Goal: Task Accomplishment & Management: Use online tool/utility

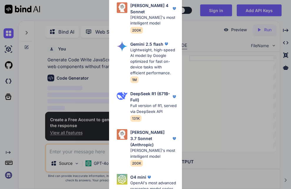
scroll to position [2, 0]
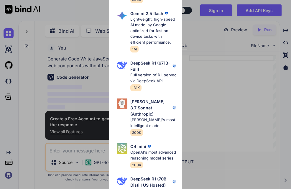
type textarea "x"
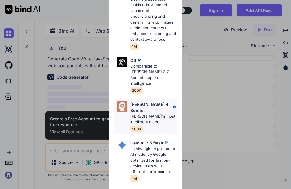
scroll to position [161, 0]
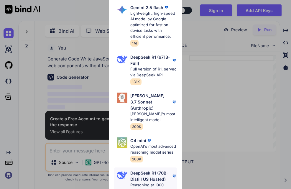
click at [145, 170] on p "DeepSeek R1 (70B-Distill US Hosted)" at bounding box center [150, 176] width 41 height 12
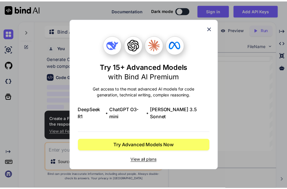
scroll to position [0, 0]
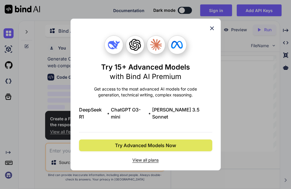
click at [168, 142] on span "Try Advanced Models Now" at bounding box center [145, 145] width 61 height 7
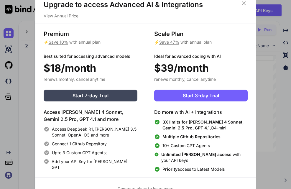
click at [243, 6] on icon at bounding box center [244, 3] width 6 height 6
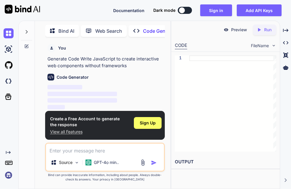
click at [104, 87] on p "‌" at bounding box center [105, 87] width 117 height 7
click at [155, 126] on span "Sign Up" at bounding box center [148, 123] width 16 height 6
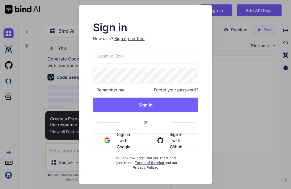
click at [117, 142] on button "Sign in with Google" at bounding box center [119, 140] width 53 height 14
click at [266, 100] on div "Sign in New user? Sign up for free Remember me Forgot your password? Sign In or…" at bounding box center [145, 94] width 291 height 189
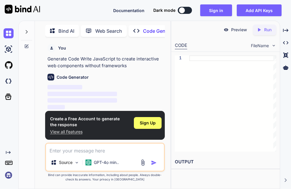
click at [121, 89] on p "‌" at bounding box center [105, 87] width 117 height 7
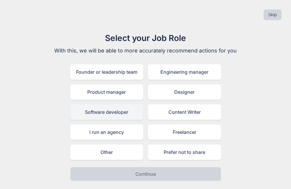
click at [116, 112] on div "Software developer" at bounding box center [106, 111] width 73 height 15
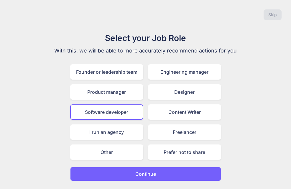
click at [146, 171] on p "Continue" at bounding box center [145, 174] width 21 height 7
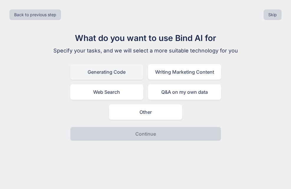
click at [121, 78] on div "Generating Code" at bounding box center [106, 71] width 73 height 15
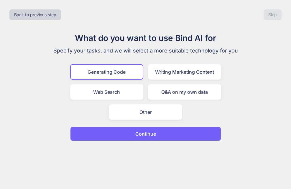
click at [149, 136] on p "Continue" at bounding box center [145, 133] width 21 height 7
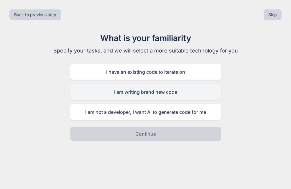
click at [145, 95] on div "I am writing brand new code" at bounding box center [145, 91] width 151 height 15
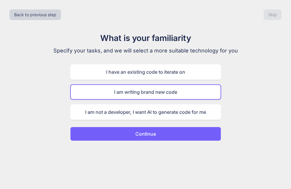
click at [147, 133] on p "Continue" at bounding box center [145, 133] width 21 height 7
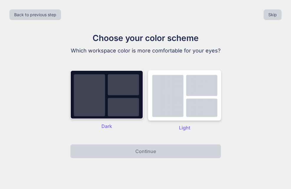
click at [125, 119] on div "Dark" at bounding box center [106, 100] width 73 height 61
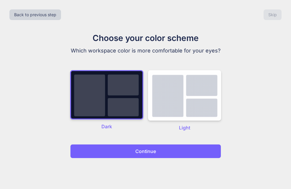
click at [134, 156] on button "Continue" at bounding box center [145, 151] width 151 height 14
click at [142, 151] on p "Continue" at bounding box center [145, 151] width 21 height 7
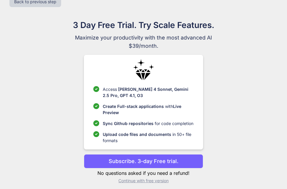
scroll to position [17, 0]
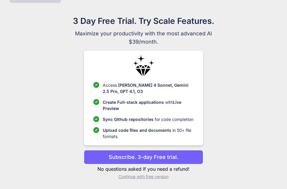
click at [131, 153] on p "Subscribe. 3-day Free trial." at bounding box center [144, 157] width 70 height 8
click at [137, 156] on p "Subscribe. 3-day Free trial." at bounding box center [144, 157] width 70 height 8
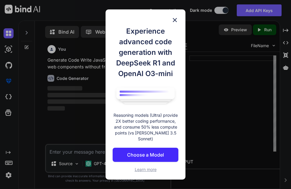
scroll to position [3, 0]
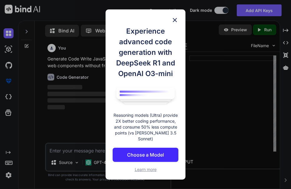
click at [169, 19] on div "Experience advanced code generation with DeepSeek R1 and OpenAI O3-mini Reasoni…" at bounding box center [146, 94] width 80 height 171
click at [174, 22] on img at bounding box center [174, 20] width 7 height 7
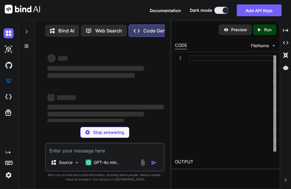
click at [63, 153] on textarea at bounding box center [105, 149] width 118 height 11
type textarea "x"
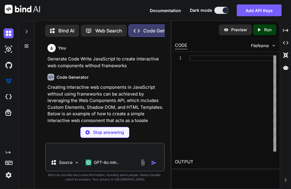
click at [65, 150] on textarea at bounding box center [105, 149] width 118 height 11
type textarea "x"
type textarea "S"
type textarea "x"
type textarea "SU"
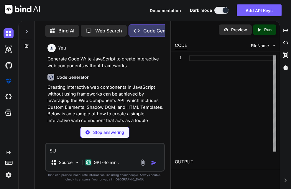
type textarea "x"
type textarea "S"
type textarea "x"
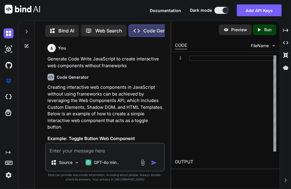
click at [64, 152] on textarea at bounding box center [105, 149] width 118 height 11
type textarea "G"
type textarea "x"
type textarea "GE"
type textarea "x"
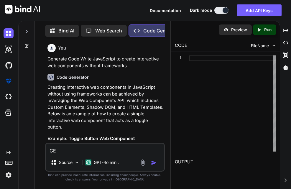
type textarea "GEN"
type textarea "x"
type textarea "GENR"
type textarea "x"
type textarea "GENRA"
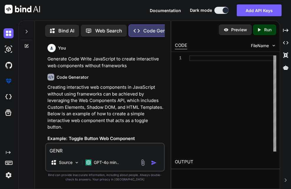
type textarea "x"
type textarea "GENRAT"
type textarea "x"
type textarea "GENRATE"
type textarea "x"
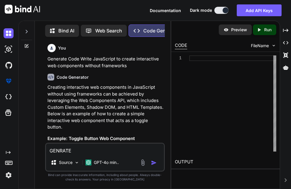
type textarea "GENRATE"
type textarea "x"
type textarea "GENRATE A"
type textarea "x"
type textarea "GENRATE AN"
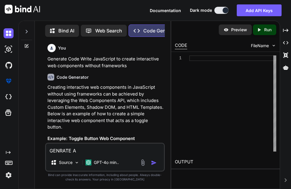
type textarea "x"
type textarea "GENRATE AND"
type textarea "x"
type textarea "GENRATE AND"
type textarea "x"
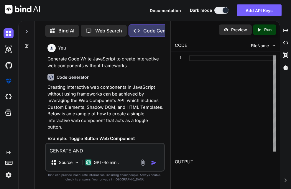
type textarea "GENRATE AND M"
type textarea "x"
type textarea "GENRATE AND [GEOGRAPHIC_DATA]"
type textarea "x"
type textarea "GENRATE AND MOD"
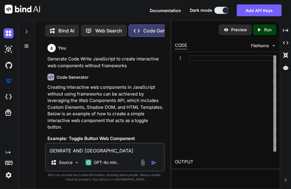
type textarea "x"
type textarea "GENRATE AND [PERSON_NAME]"
type textarea "x"
type textarea "GENRATE AND MODIF"
type textarea "x"
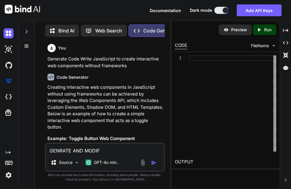
type textarea "GENRATE AND [PERSON_NAME]"
type textarea "x"
type textarea "GENRATE AND MODIFIE"
type textarea "x"
type textarea "GENRATE AND MODIFIED"
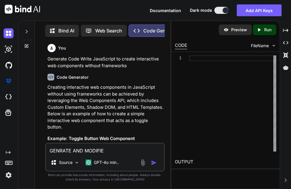
type textarea "x"
type textarea "GENRATE AND MODIFIED"
type textarea "x"
type textarea "GENRATE AND MODIFIED O"
type textarea "x"
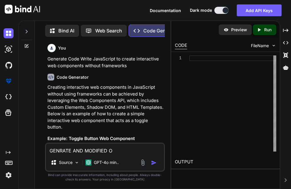
type textarea "GENRATE AND MODIFIED O"
type textarea "x"
type textarea "GENRATE AND MODIFIED O"
type textarea "x"
type textarea "GENRATE AND MODIFIED"
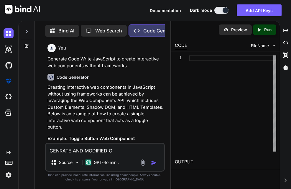
type textarea "x"
type textarea "GENRATE AND MODIFIED F"
type textarea "x"
type textarea "GENRATE AND MODIFIED FO"
type textarea "x"
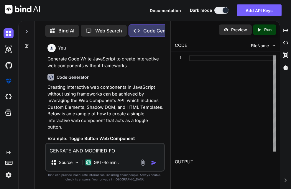
type textarea "GENRATE AND MODIFIED FOR"
type textarea "x"
type textarea "GENRATE AND MODIFIED FOR"
type textarea "x"
type textarea "GENRATE AND MODIFIED FOR D"
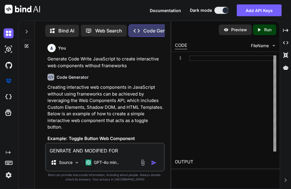
type textarea "x"
type textarea "GENRATE AND MODIFIED FOR DI"
type textarea "x"
type textarea "GENRATE AND MODIFIED FOR DIR"
type textarea "x"
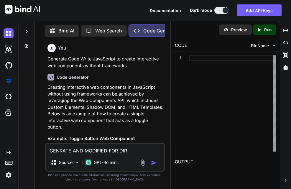
type textarea "GENRATE AND MODIFIED FOR DIRE"
type textarea "x"
type textarea "GENRATE AND MODIFIED FOR DIREC"
type textarea "x"
type textarea "GENRATE AND MODIFIED FOR DIRECT"
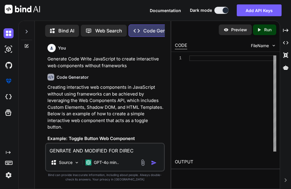
type textarea "x"
type textarea "GENRATE AND MODIFIED FOR DIRECT"
type textarea "x"
type textarea "GENRATE AND MODIFIED FOR DIRECT L"
type textarea "x"
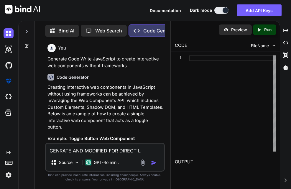
type textarea "GENRATE AND MODIFIED FOR DIRECT LO"
type textarea "x"
type textarea "GENRATE AND MODIFIED FOR DIRECT LOG"
type textarea "x"
type textarea "GENRATE AND MODIFIED FOR DIRECT LOGI"
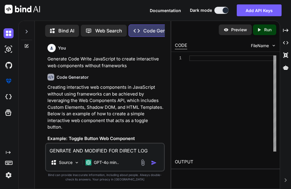
type textarea "x"
type textarea "GENRATE AND MODIFIED FOR DIRECT LOGIN"
type textarea "x"
type textarea "GENRATE AND MODIFIED FOR DIRECT LOGING"
type textarea "x"
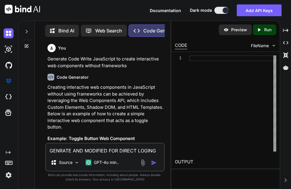
type textarea "GENRATE AND MODIFIED FOR DIRECT LOGINGI"
type textarea "x"
type textarea "GENRATE AND MODIFIED FOR DIRECT LOGINGIN"
type textarea "x"
type textarea "GENRATE AND MODIFIED FOR DIRECT LOGINGING"
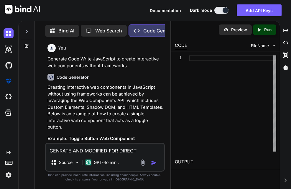
type textarea "x"
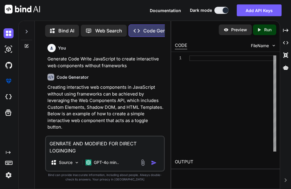
type textarea "GENRATE AND MODIFIED FOR DIRECT LOGINGING"
type textarea "x"
type textarea "GENRATE AND MODIFIED FOR DIRECT LOGINGING T"
type textarea "x"
type textarea "GENRATE AND MODIFIED FOR DIRECT LOGINGING TU"
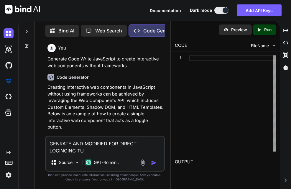
type textarea "x"
type textarea "GENRATE AND MODIFIED FOR DIRECT LOGINGING TUR"
type textarea "x"
type textarea "GENRATE AND MODIFIED FOR DIRECT LOGINGING TURN"
type textarea "x"
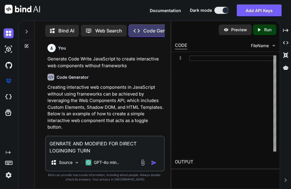
type textarea "GENRATE AND MODIFIED FOR DIRECT LOGINGING TURNI"
type textarea "x"
type textarea "GENRATE AND MODIFIED FOR DIRECT LOGINGING TURNIT"
type textarea "x"
type textarea "GENRATE AND MODIFIED FOR DIRECT LOGINGING TURNITI"
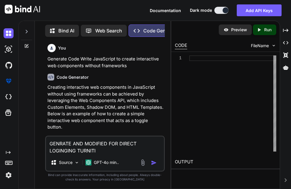
type textarea "x"
type textarea "GENRATE AND MODIFIED FOR DIRECT LOGINGING TURNITIN"
type textarea "x"
type textarea "GENRATE AND MODIFIED FOR DIRECT LOGINGING TURNITIN"
type textarea "x"
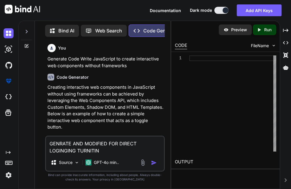
paste textarea "// ==UserScript== // @name Turnitin Universal Domain Bypass // @namespace [URL]…"
type textarea "GENRATE AND MODIFIED FOR DIRECT LOGINGING TURNITIN // ==UserScript== // @name T…"
type textarea "x"
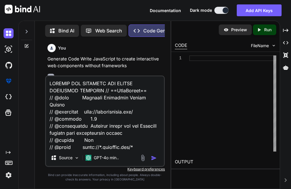
scroll to position [6146, 0]
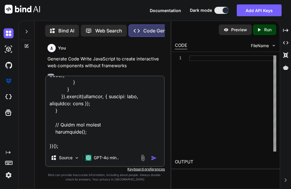
type textarea "GENRATE AND MODIFIED FOR DIRECT LOGINGING TURNITIN // ==UserScript== // @name T…"
click at [154, 159] on img "button" at bounding box center [154, 158] width 6 height 6
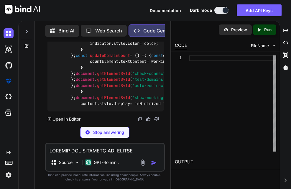
scroll to position [5367, 0]
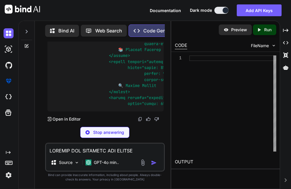
type textarea "x"
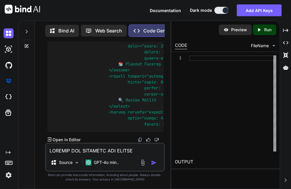
scroll to position [5843, 0]
click at [139, 138] on img at bounding box center [140, 139] width 5 height 5
click at [73, 150] on textarea at bounding box center [105, 149] width 118 height 11
type textarea "ITS NOT WORKING PLEASE MAKE ACCURATE"
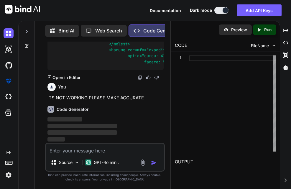
scroll to position [5905, 0]
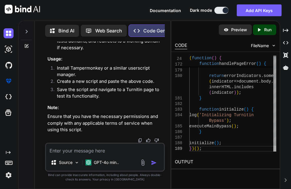
click at [276, 152] on div at bounding box center [274, 149] width 3 height 6
click at [264, 27] on p "Run" at bounding box center [267, 30] width 7 height 6
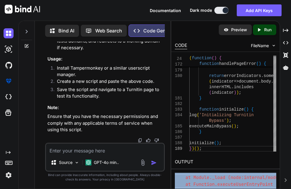
scroll to position [188, 0]
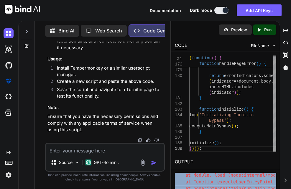
drag, startPoint x: 175, startPoint y: 174, endPoint x: 237, endPoint y: 201, distance: 68.2
click at [237, 189] on html "Documentation Dark mode Add API Keys Created with Pixso. Created with Pixso. Bi…" at bounding box center [145, 94] width 291 height 189
copy div "/index.js:53 enabled: GM_getValue('bypass_enabled', true), ^ ReferenceError: GM…"
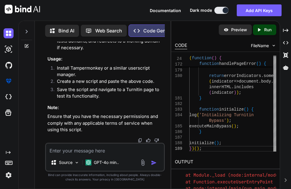
click at [85, 153] on textarea at bounding box center [105, 149] width 118 height 11
paste textarea "/index.js:53 enabled: GM_getValue('bypass_enabled', true), ^ ReferenceError: GM…"
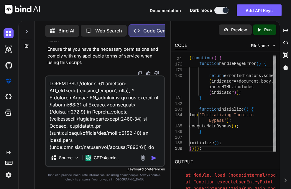
scroll to position [213, 0]
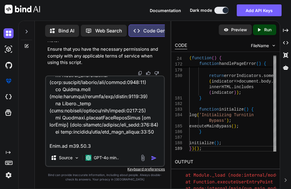
type textarea "WHATS THAT /index.js:53 enabled: GM_getValue('bypass_enabled', true), ^ Referen…"
click at [154, 157] on img "button" at bounding box center [154, 158] width 6 height 6
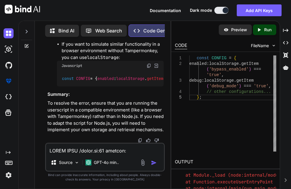
scroll to position [7776, 0]
click at [149, 63] on img at bounding box center [149, 65] width 5 height 5
click at [148, 63] on img at bounding box center [149, 65] width 5 height 5
click at [271, 25] on div "Created with Pixso. Run" at bounding box center [264, 29] width 23 height 11
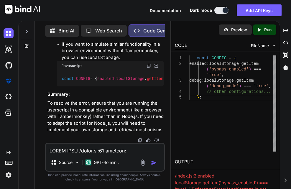
scroll to position [167, 0]
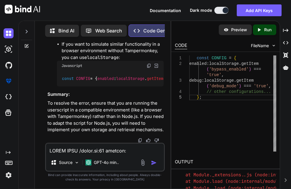
click at [71, 150] on textarea at bounding box center [105, 149] width 118 height 11
type textarea "CORRECT CODING FOR RUNING SITE"
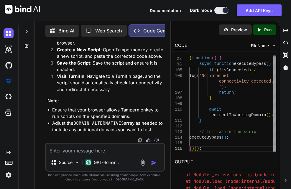
scroll to position [7935, 0]
click at [76, 150] on textarea at bounding box center [105, 149] width 118 height 11
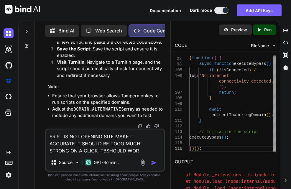
type textarea "SRIPT IS NOT OPENING SITE MAKE IT ACCURATE IT SHOULD BE TOOO MUCH STRONG ON A C…"
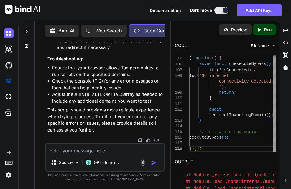
scroll to position [8991, 0]
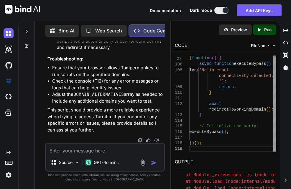
click at [269, 27] on p "Run" at bounding box center [267, 30] width 7 height 6
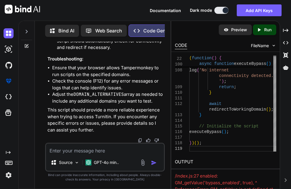
scroll to position [9345, 0]
click at [73, 148] on textarea at bounding box center [105, 149] width 118 height 11
type textarea "ITS NOT WORKING"
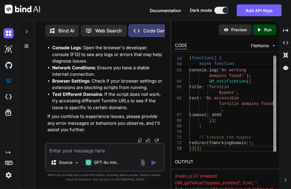
scroll to position [10051, 0]
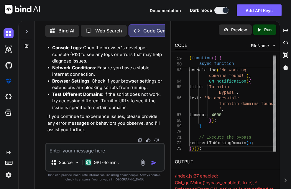
click at [69, 152] on textarea at bounding box center [105, 149] width 118 height 11
click at [142, 165] on img at bounding box center [143, 162] width 7 height 7
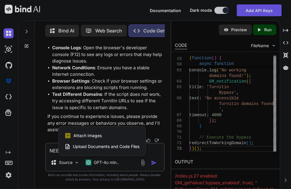
click at [134, 123] on div at bounding box center [145, 94] width 291 height 189
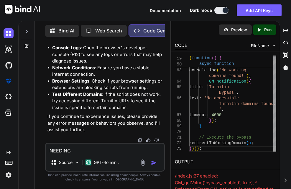
click at [73, 150] on textarea "NEEDING" at bounding box center [105, 149] width 118 height 11
paste textarea "Turnitin"
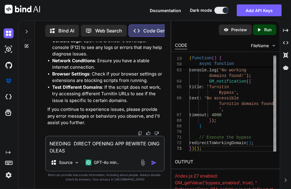
type textarea "NEEDING DIRECT OPENING APP REWRITE OING OLEASE"
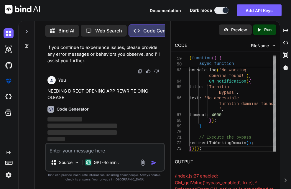
click at [153, 162] on img "button" at bounding box center [154, 163] width 6 height 6
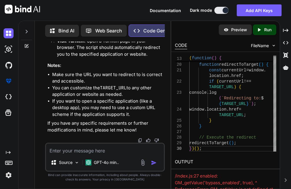
scroll to position [10864, 0]
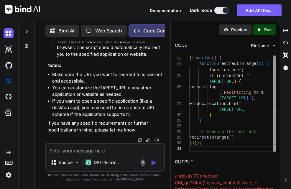
click at [266, 31] on p "Run" at bounding box center [267, 30] width 7 height 6
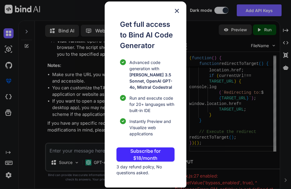
click at [178, 11] on img at bounding box center [176, 10] width 7 height 7
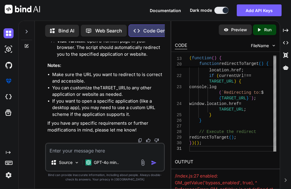
click at [58, 150] on textarea at bounding box center [105, 149] width 118 height 11
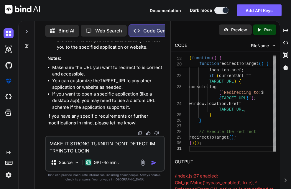
type textarea "MAKE IT STRONG TURNITIN DONT DETECT IM TRYINGTO LOGIN"
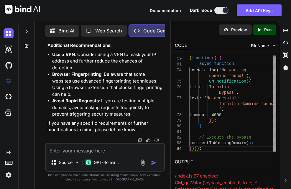
scroll to position [11331, 0]
click at [81, 148] on textarea at bounding box center [105, 149] width 118 height 11
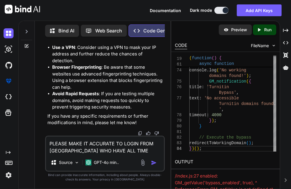
type textarea "PLEASE MAKE IT ACCURATE TO LOGIN FROM [GEOGRAPHIC_DATA] WHO HAVE ALL TIME SUBSR…"
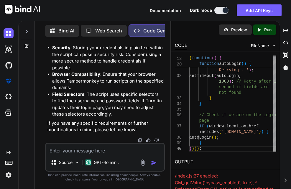
scroll to position [12260, 0]
click at [87, 152] on textarea at bounding box center [105, 149] width 118 height 11
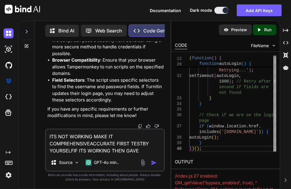
type textarea "ITS NOT WORKING MAKE IT COMPREHENSIVEACCURATE FIRST TESTBY YOURSELFIF ITS WORKI…"
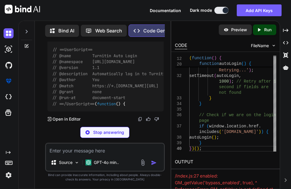
scroll to position [12923, 0]
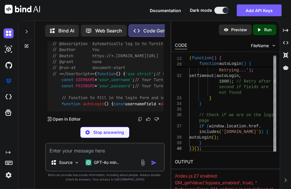
click at [149, 9] on img at bounding box center [149, 7] width 5 height 5
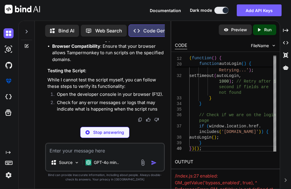
scroll to position [12903, 0]
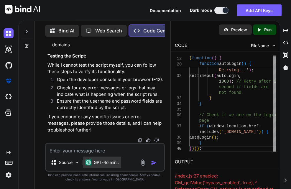
click at [114, 163] on p "GPT-4o min.." at bounding box center [106, 163] width 25 height 6
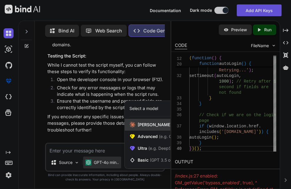
click at [148, 126] on span "[PERSON_NAME] Key (Add your API Key)" at bounding box center [182, 125] width 88 height 6
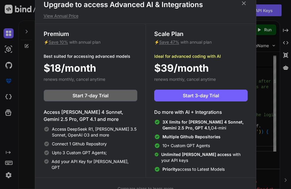
click at [245, 5] on icon at bounding box center [244, 3] width 6 height 6
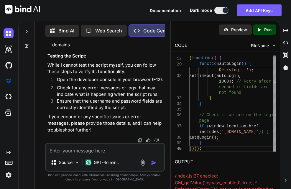
click at [97, 149] on textarea at bounding box center [105, 149] width 118 height 11
type textarea "YOU MOTHER FUCKER ITS NOT WORKING"
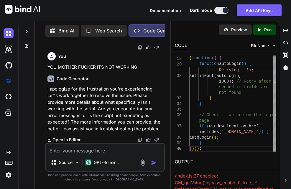
scroll to position [13512, 0]
click at [83, 153] on textarea at bounding box center [105, 149] width 118 height 11
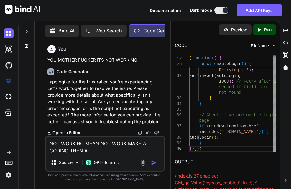
drag, startPoint x: 83, startPoint y: 153, endPoint x: 92, endPoint y: 151, distance: 9.1
click at [92, 151] on textarea "NOT WORKING MEAN NOT WORK MAKE A CODING THEN A" at bounding box center [105, 146] width 118 height 18
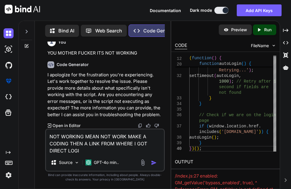
type textarea "NOT WORKING MEAN NOT WORK MAKE A CODING THEN A LINK FROM WHERE I GOT DIRECT LOG…"
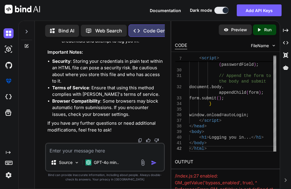
scroll to position [13714, 0]
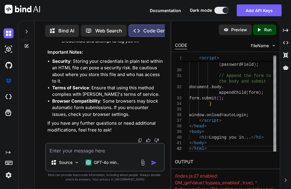
click at [87, 153] on textarea at bounding box center [105, 149] width 118 height 11
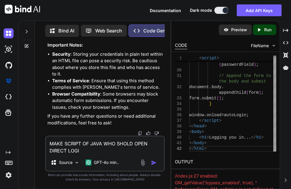
type textarea "MAKE SCRIPT OF JAVA WHO SHOLD OPEN DIRECT LOGIN"
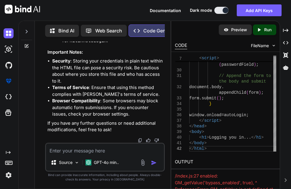
scroll to position [14907, 0]
click at [138, 140] on img at bounding box center [140, 140] width 5 height 5
click at [139, 141] on img at bounding box center [140, 140] width 5 height 5
click at [264, 33] on div "Created with Pixso. Run" at bounding box center [264, 29] width 23 height 11
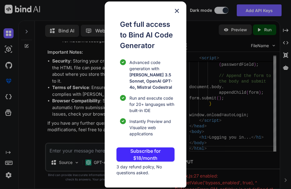
click at [146, 70] on p "Advanced code generation with [PERSON_NAME] 3.5 Sonnet, OpenAI GPT-4o, Mistral …" at bounding box center [151, 74] width 45 height 31
click at [176, 7] on img at bounding box center [176, 10] width 7 height 7
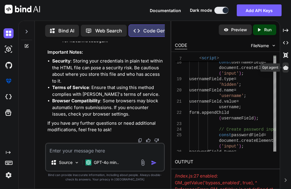
click at [286, 69] on icon at bounding box center [285, 67] width 5 height 4
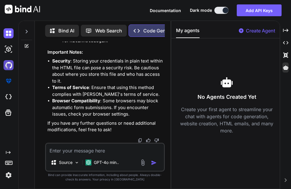
click at [10, 66] on img at bounding box center [9, 65] width 10 height 10
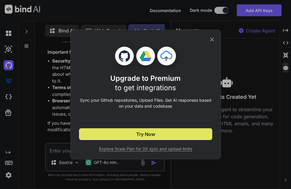
click at [139, 132] on span "Try Now" at bounding box center [145, 134] width 19 height 7
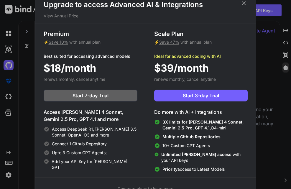
click at [245, 3] on icon at bounding box center [244, 3] width 6 height 6
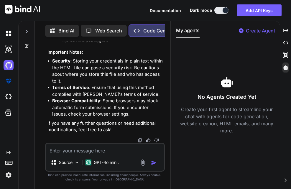
click at [81, 153] on textarea at bounding box center [105, 149] width 118 height 11
click at [75, 149] on textarea at bounding box center [105, 149] width 118 height 11
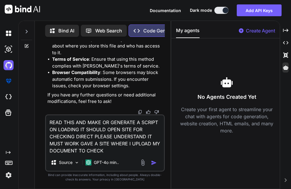
paste textarea "// ==UserScript== // @name Turnitin Auto Login // @namespace [URL][DOMAIN_NAME]…"
type textarea "READ THIS AND MAKE OR GENERATE A SCRIPT ON LOADING IT SHOULD OPEN SITE FOR CHEC…"
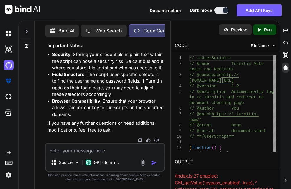
scroll to position [15228, 0]
click at [81, 153] on textarea at bounding box center [105, 149] width 118 height 11
type textarea "ITS NOT WORKINGTAKE CONSIDERATION"
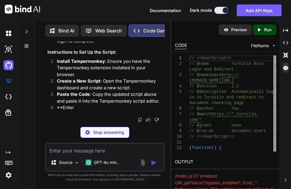
scroll to position [15925, 0]
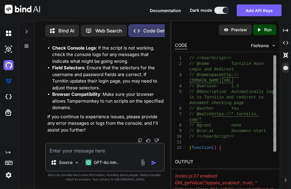
click at [70, 147] on textarea at bounding box center [105, 149] width 118 height 11
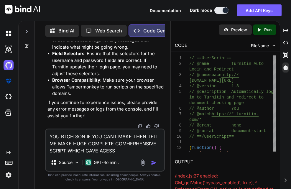
type textarea "YOU BTCH SON IF YOU CANT MAKE THEN TELL ME MAKE HUGE COMPLETE COMHERHENSIVE SCR…"
click at [155, 161] on img "button" at bounding box center [154, 163] width 6 height 6
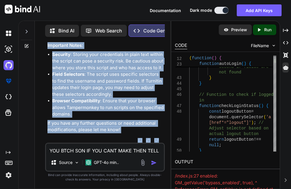
scroll to position [17317, 0]
drag, startPoint x: 47, startPoint y: 45, endPoint x: 131, endPoint y: 128, distance: 117.9
copy div "Important Notes: Security : Storing your credentials in plain text within the s…"
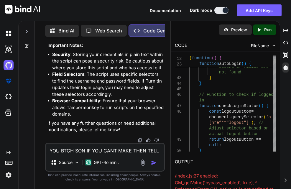
click at [81, 151] on textarea "YOU BTCH SON IF YOU CANT MAKE THEN TELL ME MAKE HUGE COMPLETE COMHERHENSIVE SCR…" at bounding box center [105, 149] width 118 height 11
paste textarea "Important Notes: Security: Storing your credentials in plain text within the sc…"
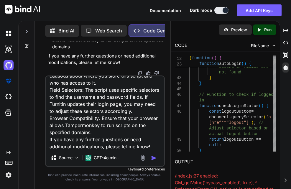
scroll to position [16743, 0]
type textarea "SURE THESE THINGS IN SCRIPT Important Notes: Security: Storing your credentials…"
click at [155, 160] on img "button" at bounding box center [154, 158] width 6 height 6
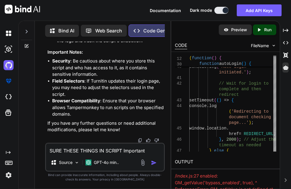
scroll to position [17543, 0]
